Goal: Task Accomplishment & Management: Complete application form

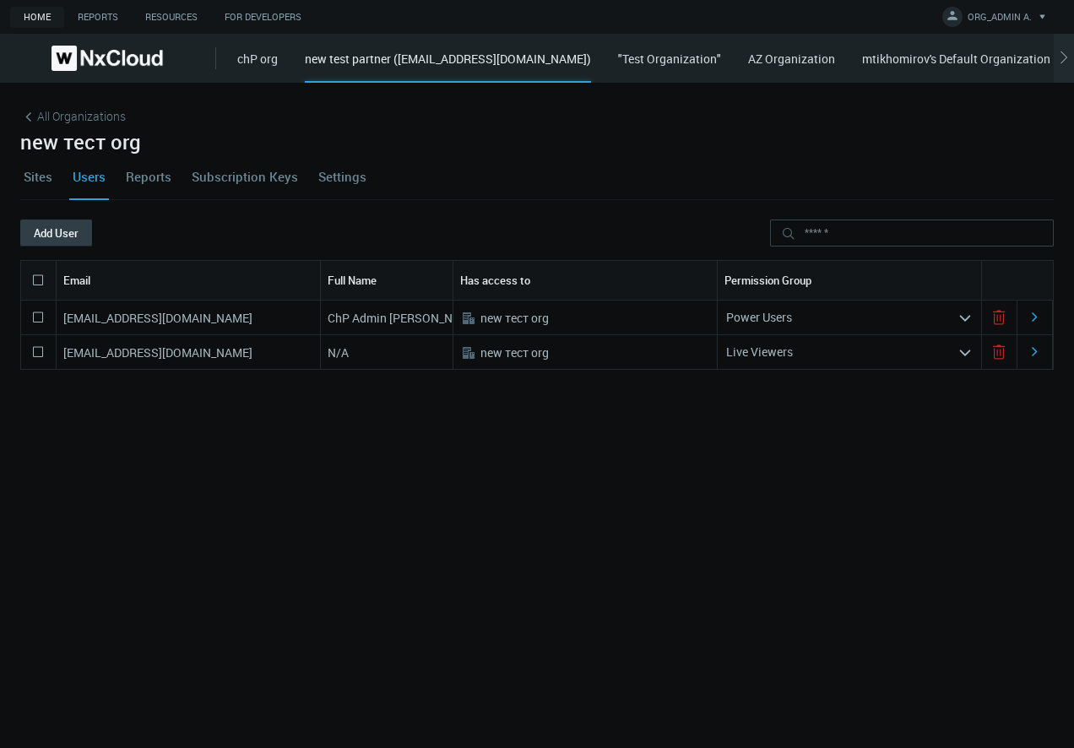
click at [60, 236] on button "Add User" at bounding box center [56, 232] width 72 height 27
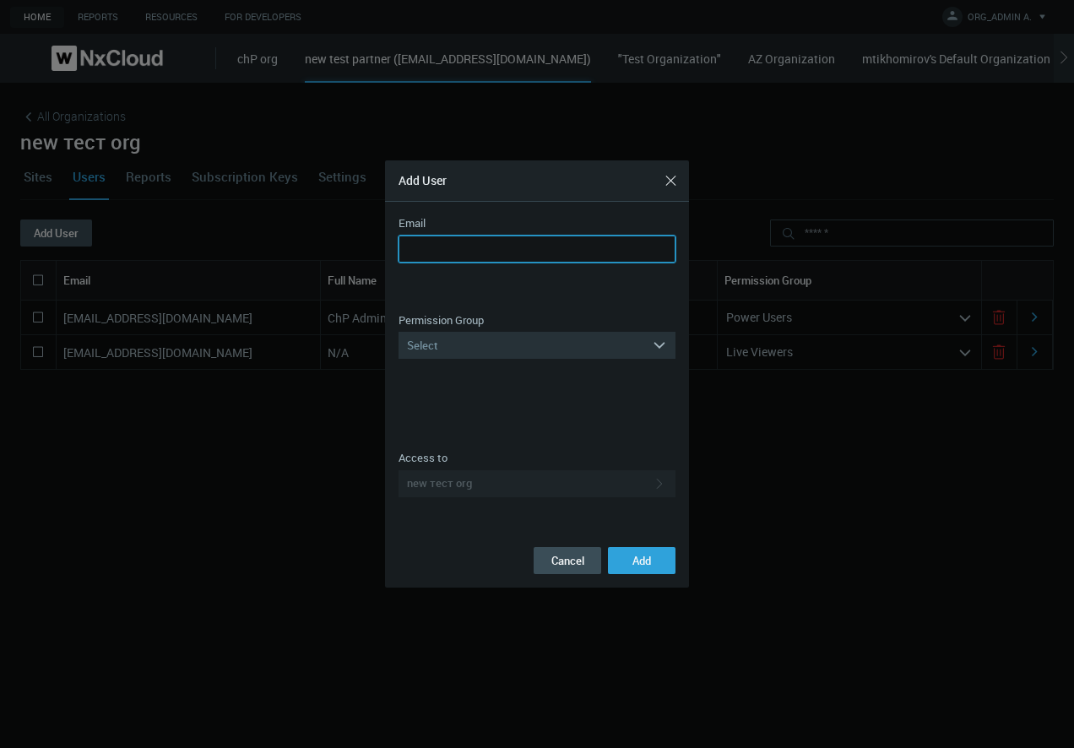
click at [469, 239] on input "Email" at bounding box center [536, 249] width 277 height 27
type input "**********"
click at [506, 358] on div "Select" at bounding box center [524, 345] width 253 height 27
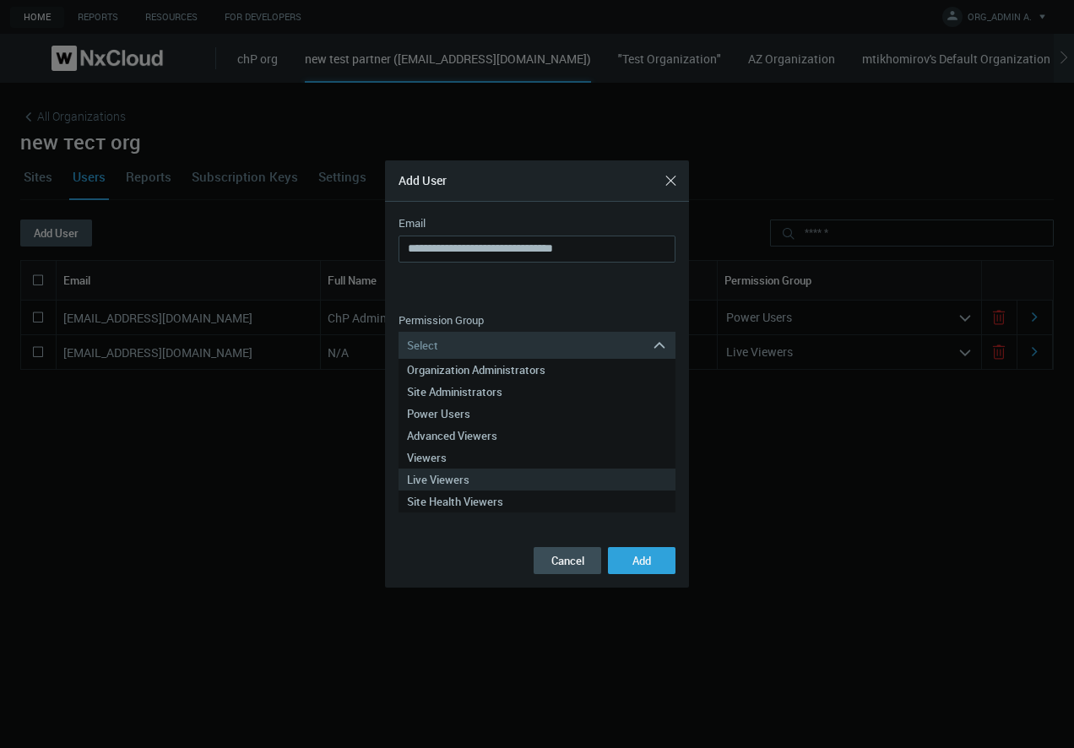
click at [477, 487] on div "Live Viewers" at bounding box center [537, 479] width 260 height 22
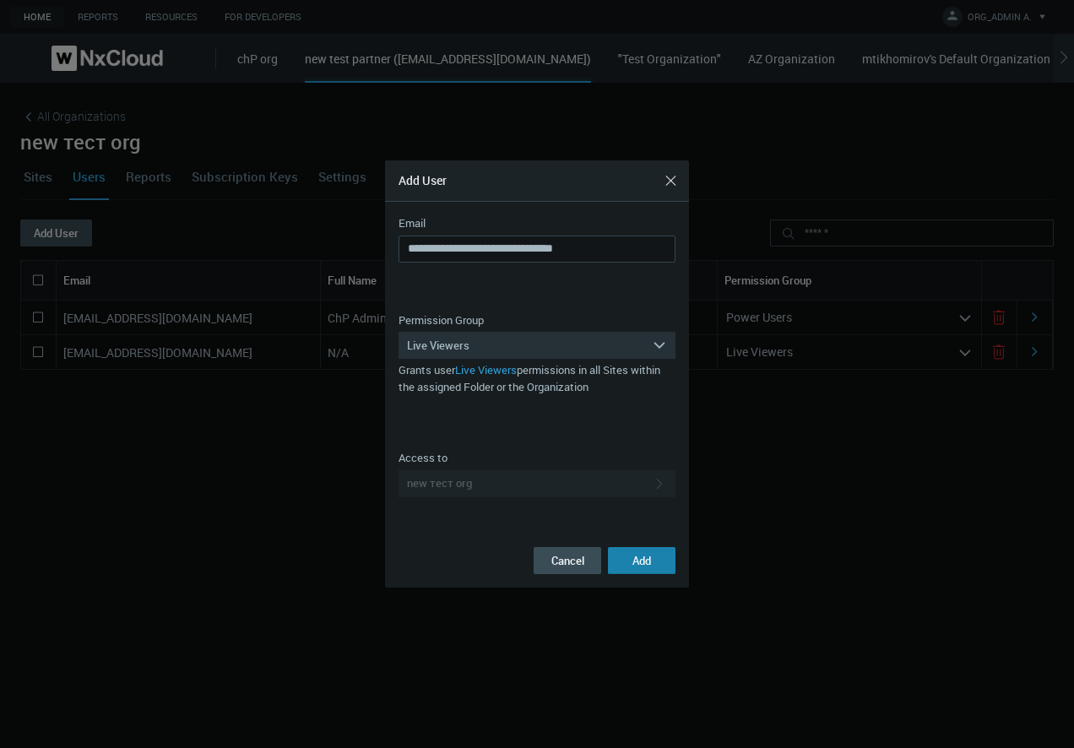
click at [649, 559] on span "Add" at bounding box center [641, 560] width 19 height 15
click at [274, 560] on div at bounding box center [537, 374] width 1074 height 748
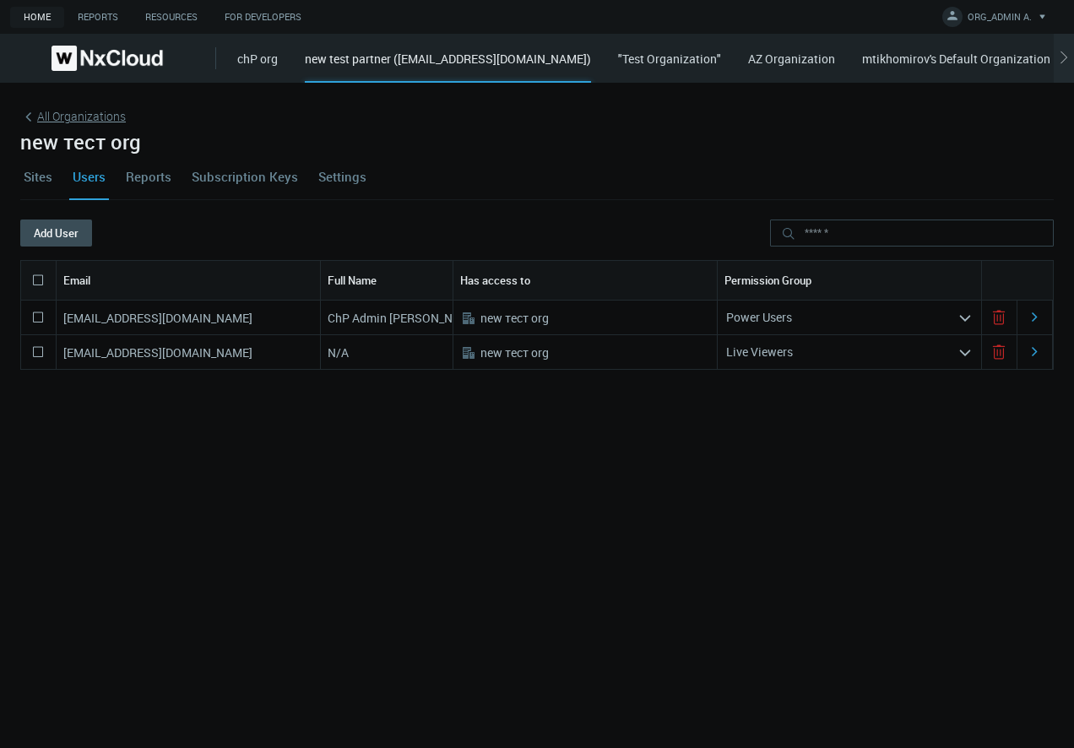
click at [33, 116] on icon at bounding box center [28, 117] width 17 height 17
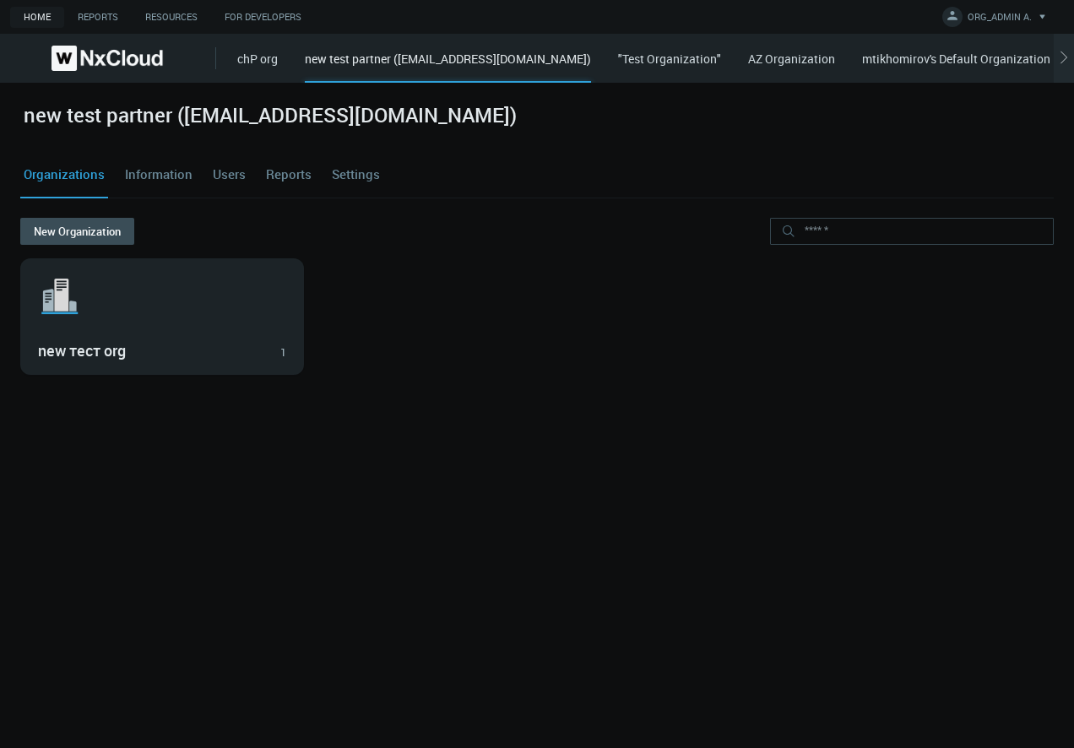
click at [210, 173] on link "Users" at bounding box center [229, 175] width 40 height 46
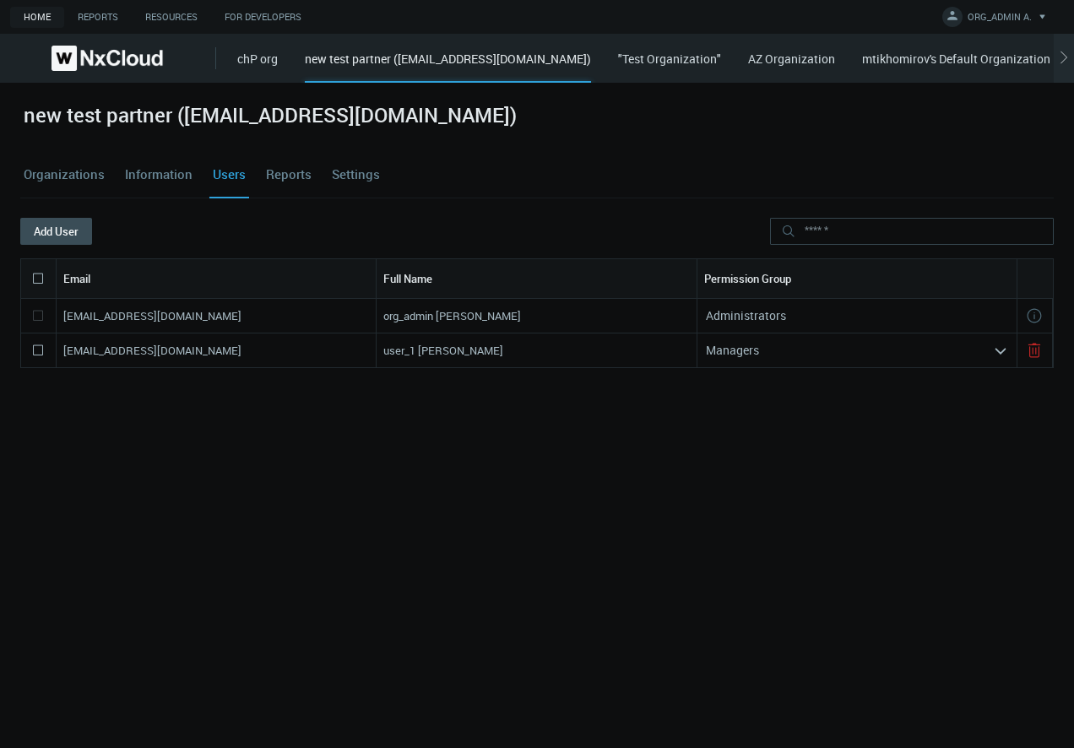
click at [31, 349] on icon at bounding box center [38, 350] width 20 height 20
drag, startPoint x: 285, startPoint y: 351, endPoint x: 63, endPoint y: 357, distance: 222.1
click at [63, 357] on div "[EMAIL_ADDRESS][DOMAIN_NAME]" at bounding box center [217, 350] width 320 height 34
copy nx-search-highlight "[EMAIL_ADDRESS][DOMAIN_NAME]"
click at [136, 225] on button "Delete" at bounding box center [133, 231] width 82 height 27
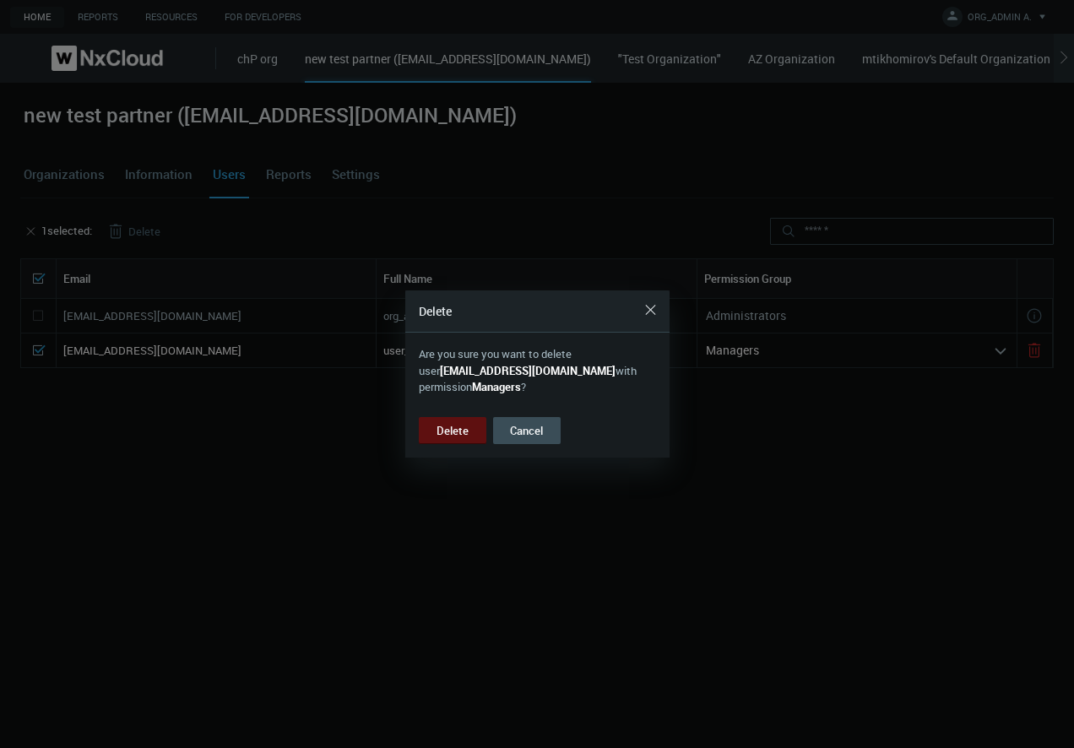
click at [432, 439] on button "Delete" at bounding box center [453, 430] width 68 height 27
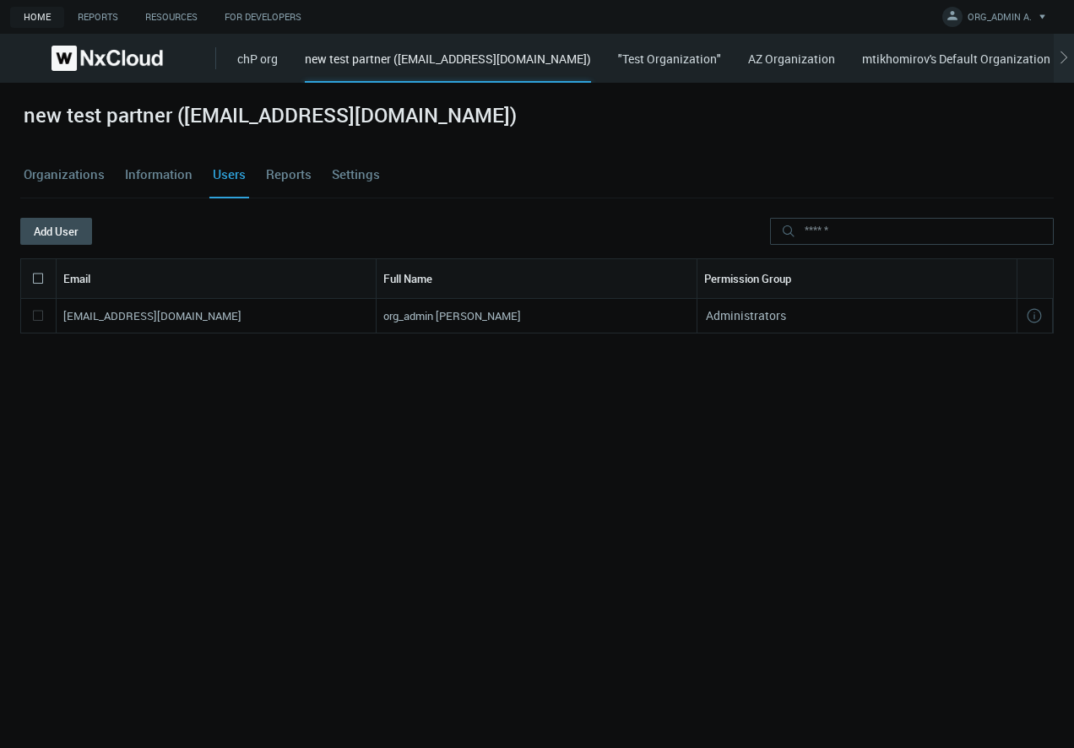
click at [73, 167] on link "Organizations" at bounding box center [64, 175] width 88 height 46
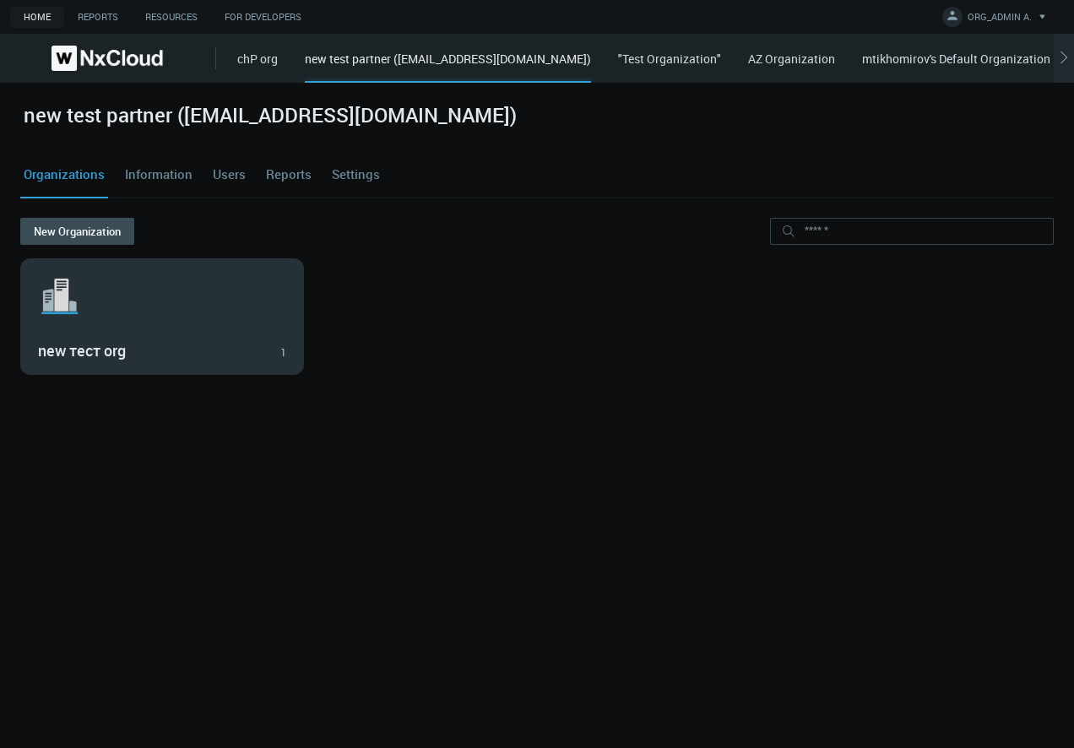
click at [122, 350] on h3 "new тест org" at bounding box center [150, 351] width 224 height 19
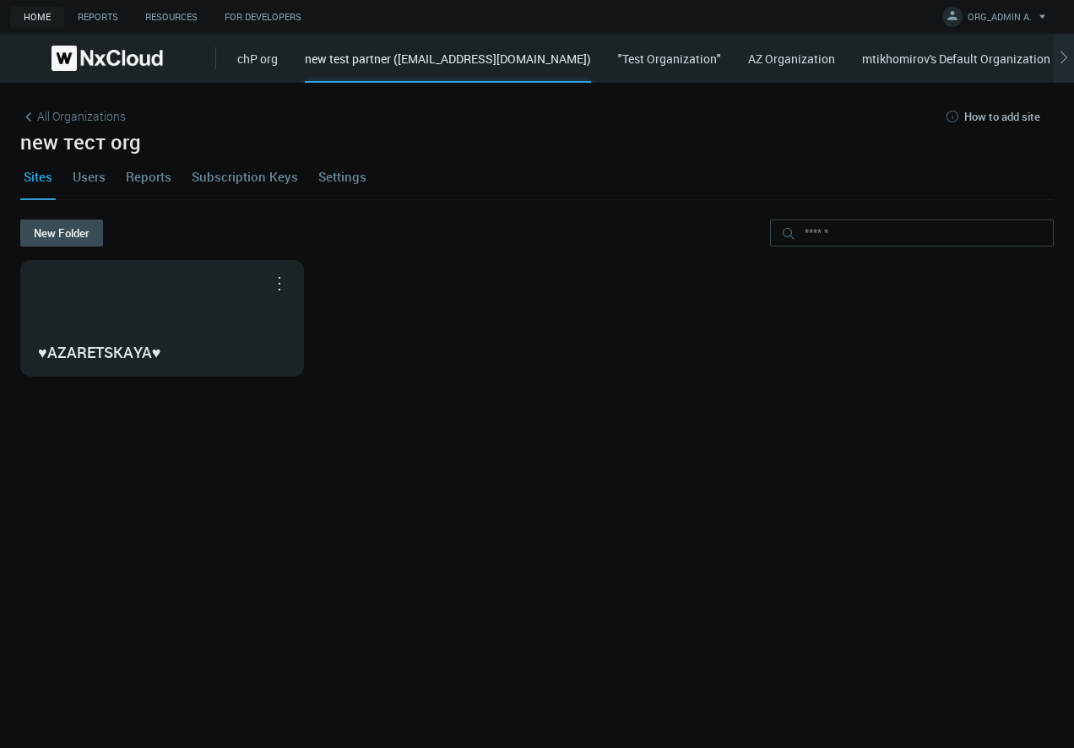
click at [103, 176] on link "Users" at bounding box center [89, 177] width 40 height 46
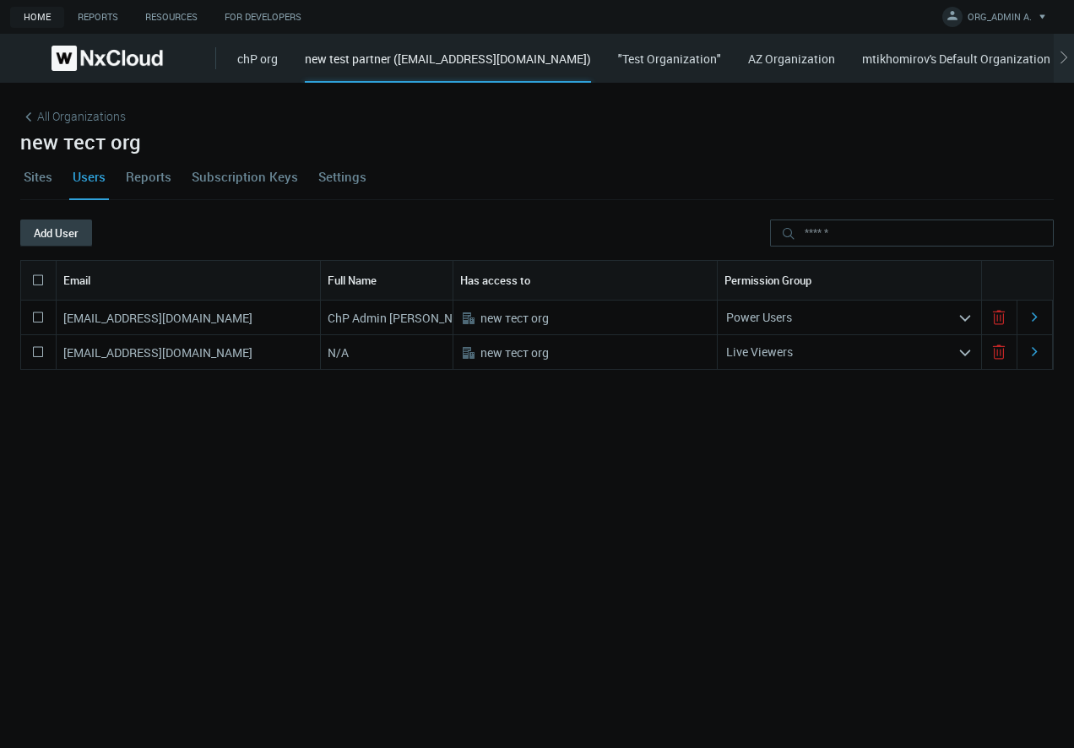
click at [53, 230] on button "Add User" at bounding box center [56, 232] width 72 height 27
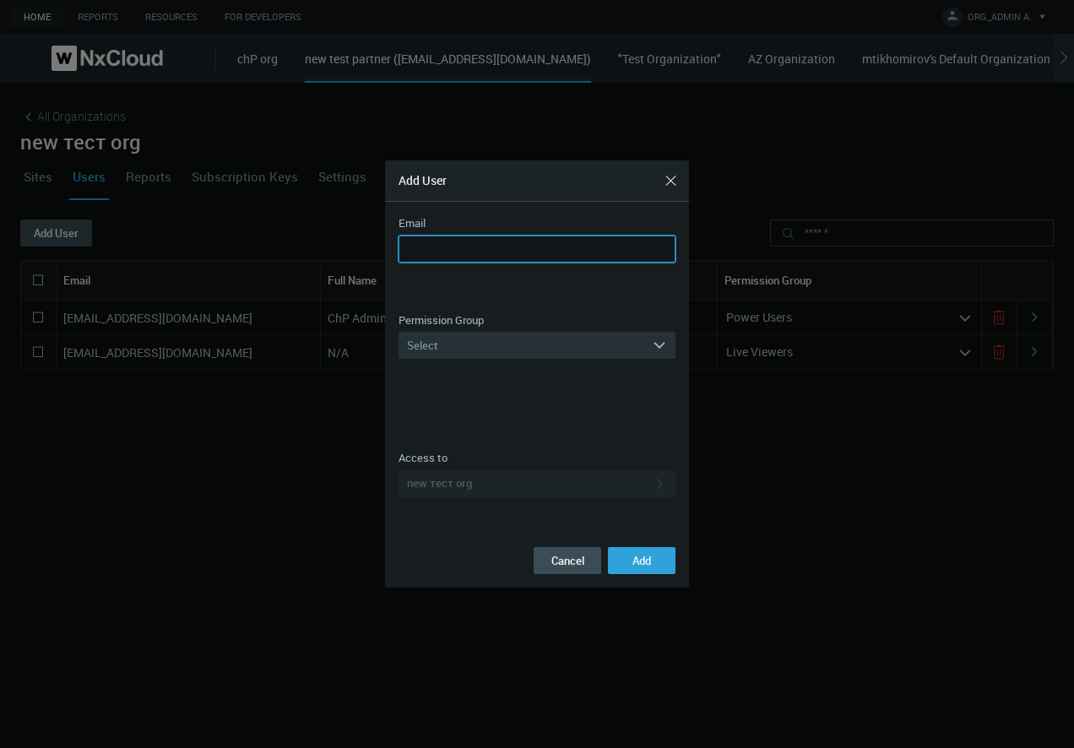
click at [520, 246] on input "Email" at bounding box center [536, 249] width 277 height 27
paste input "**********"
type input "**********"
click at [511, 349] on div "Select" at bounding box center [524, 345] width 253 height 27
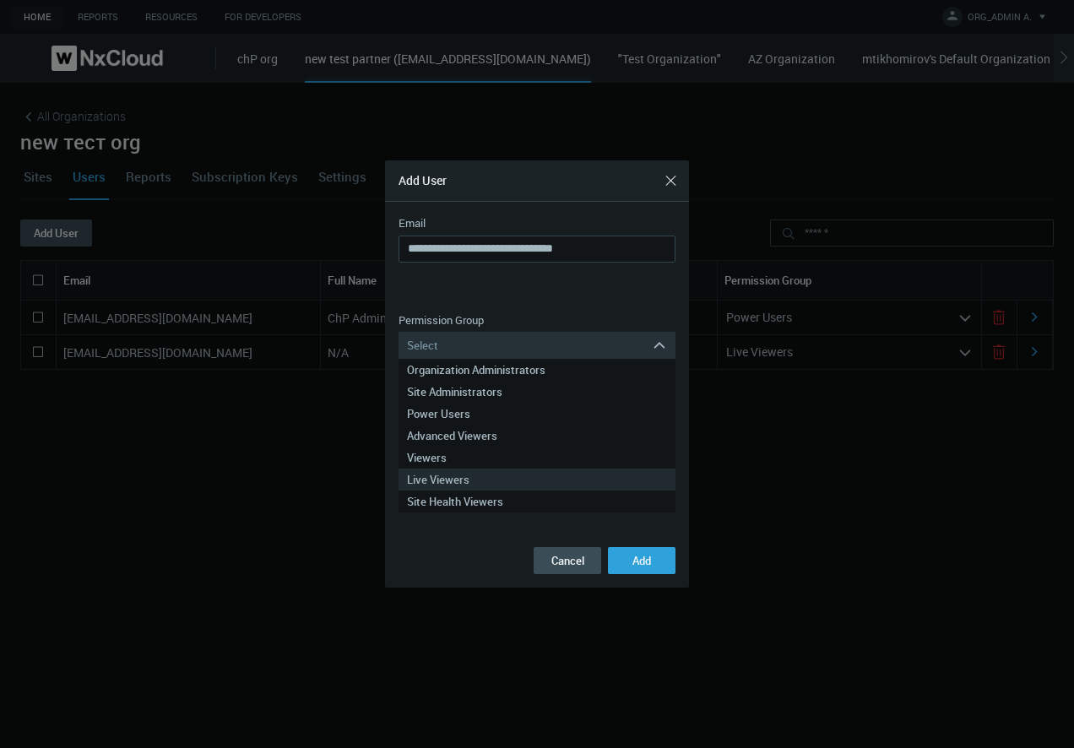
drag, startPoint x: 506, startPoint y: 399, endPoint x: 500, endPoint y: 477, distance: 77.9
click at [500, 477] on div "Organization Administrators Site Administrators Power Users Advanced Viewers Vi…" at bounding box center [536, 436] width 277 height 154
click at [500, 477] on div "Live Viewers" at bounding box center [537, 479] width 260 height 22
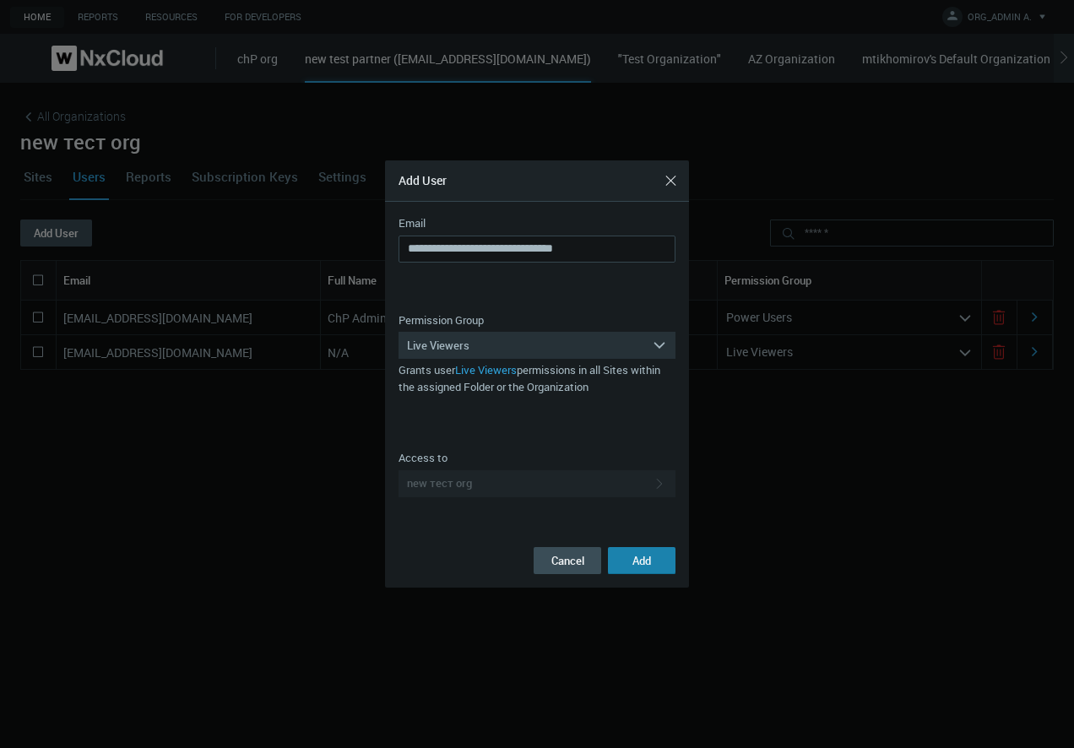
click at [625, 559] on button "Add" at bounding box center [642, 560] width 68 height 27
